Goal: Navigation & Orientation: Find specific page/section

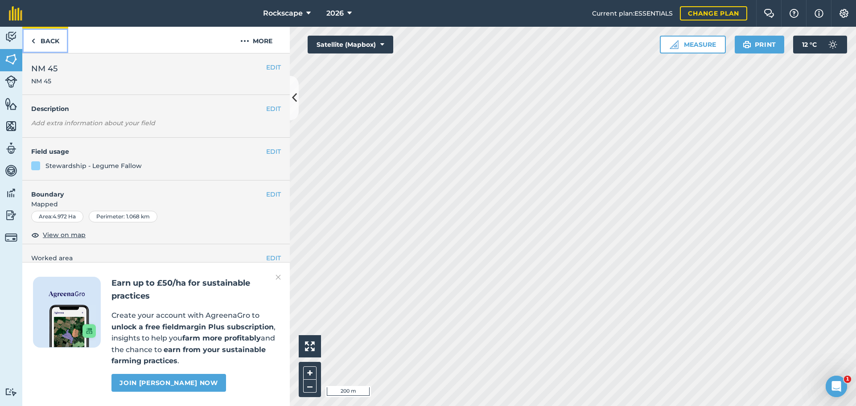
click at [48, 42] on link "Back" at bounding box center [45, 40] width 46 height 26
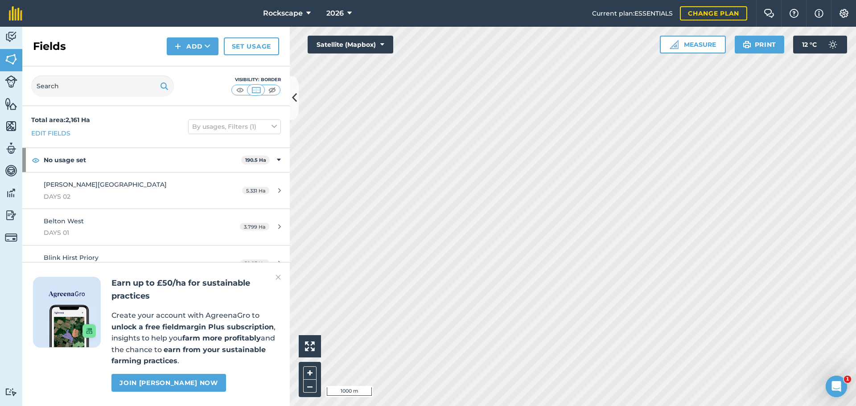
click at [279, 278] on img at bounding box center [278, 277] width 5 height 11
